Goal: Find specific page/section: Find specific page/section

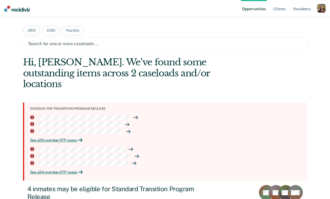
scroll to position [63, 0]
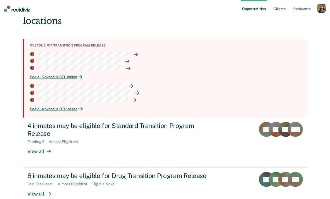
click at [320, 8] on div "button" at bounding box center [322, 8] width 9 height 9
click at [285, 21] on link "Profile" at bounding box center [300, 22] width 43 height 5
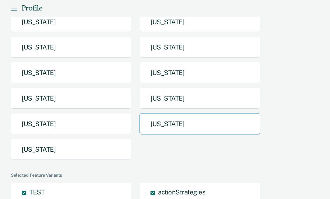
scroll to position [108, 0]
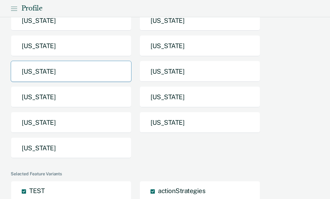
click at [88, 76] on button "[US_STATE]" at bounding box center [71, 71] width 121 height 21
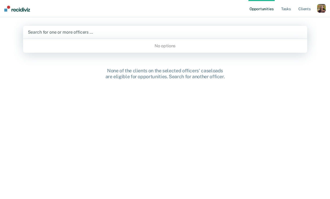
click at [156, 33] on div at bounding box center [165, 32] width 275 height 6
type input "[PERSON_NAME]"
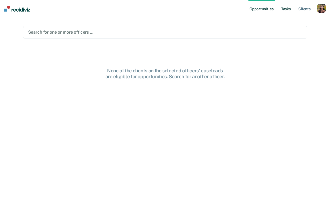
click at [287, 10] on link "Tasks" at bounding box center [286, 8] width 12 height 17
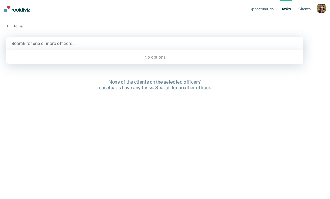
click at [189, 45] on div at bounding box center [155, 43] width 288 height 6
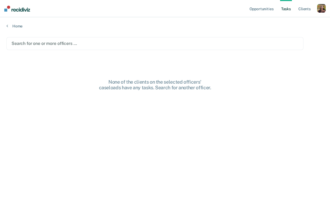
click at [170, 43] on div at bounding box center [155, 43] width 287 height 6
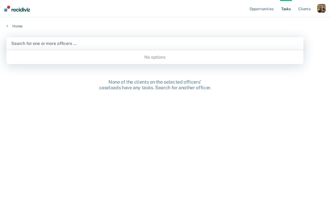
click at [170, 43] on div at bounding box center [155, 43] width 288 height 6
click at [162, 59] on div "No options" at bounding box center [154, 56] width 297 height 9
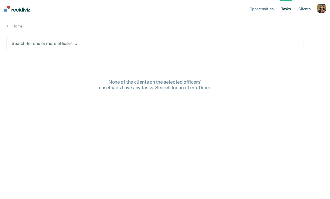
click at [117, 40] on div at bounding box center [155, 43] width 287 height 6
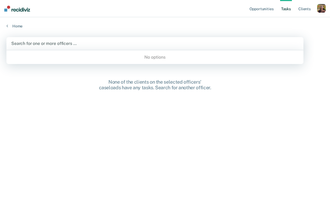
click at [110, 45] on div at bounding box center [155, 43] width 288 height 6
click at [109, 55] on div "No options" at bounding box center [154, 56] width 297 height 9
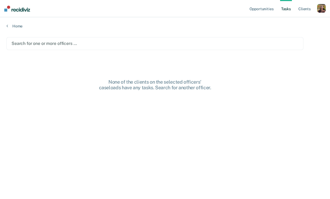
click at [164, 102] on main "Search for one or more officers … None of the clients on the selected officers'…" at bounding box center [165, 112] width 330 height 169
click at [15, 26] on link "Home" at bounding box center [165, 26] width 318 height 5
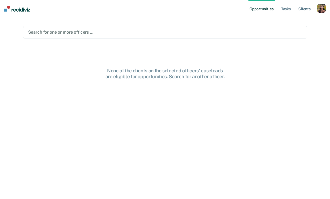
click at [261, 6] on link "Opportunities" at bounding box center [262, 8] width 26 height 17
click at [305, 10] on link "Client s" at bounding box center [305, 8] width 15 height 17
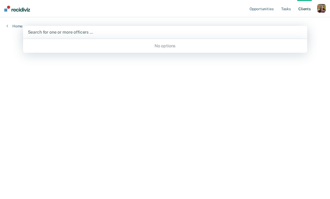
click at [118, 28] on div "Search for one or more officers …" at bounding box center [165, 32] width 284 height 13
type input "s"
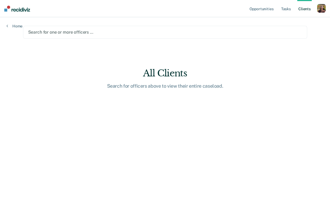
click at [50, 80] on main "Search for one or more officers … All Clients Search for officers above to view…" at bounding box center [165, 101] width 297 height 169
click at [14, 24] on link "Home" at bounding box center [14, 26] width 16 height 5
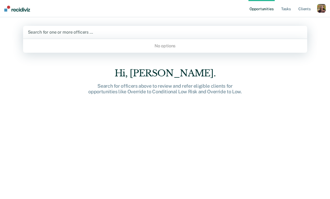
click at [78, 34] on div at bounding box center [165, 32] width 275 height 6
type input "s"
type input "[PERSON_NAME]"
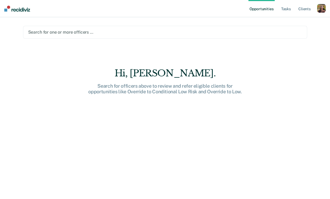
click at [100, 36] on div "Search for one or more officers …" at bounding box center [165, 32] width 284 height 13
click at [286, 6] on link "Tasks" at bounding box center [286, 8] width 12 height 17
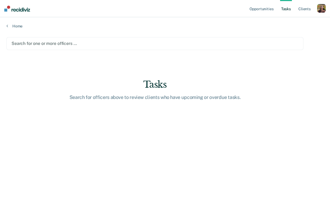
click at [108, 46] on div "Search for one or more officers …" at bounding box center [155, 43] width 288 height 7
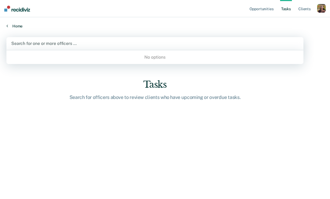
click at [17, 25] on link "Home" at bounding box center [165, 26] width 318 height 5
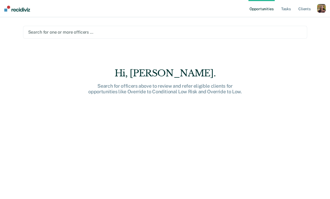
click at [128, 33] on div at bounding box center [165, 32] width 274 height 6
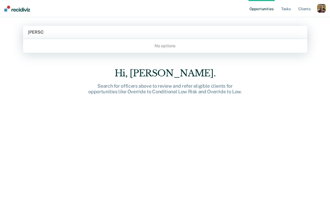
type input "[PERSON_NAME]"
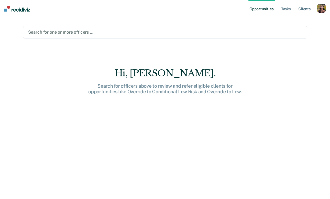
click at [118, 74] on div "Hi, [PERSON_NAME]." at bounding box center [165, 73] width 172 height 11
